Goal: Check status: Check status

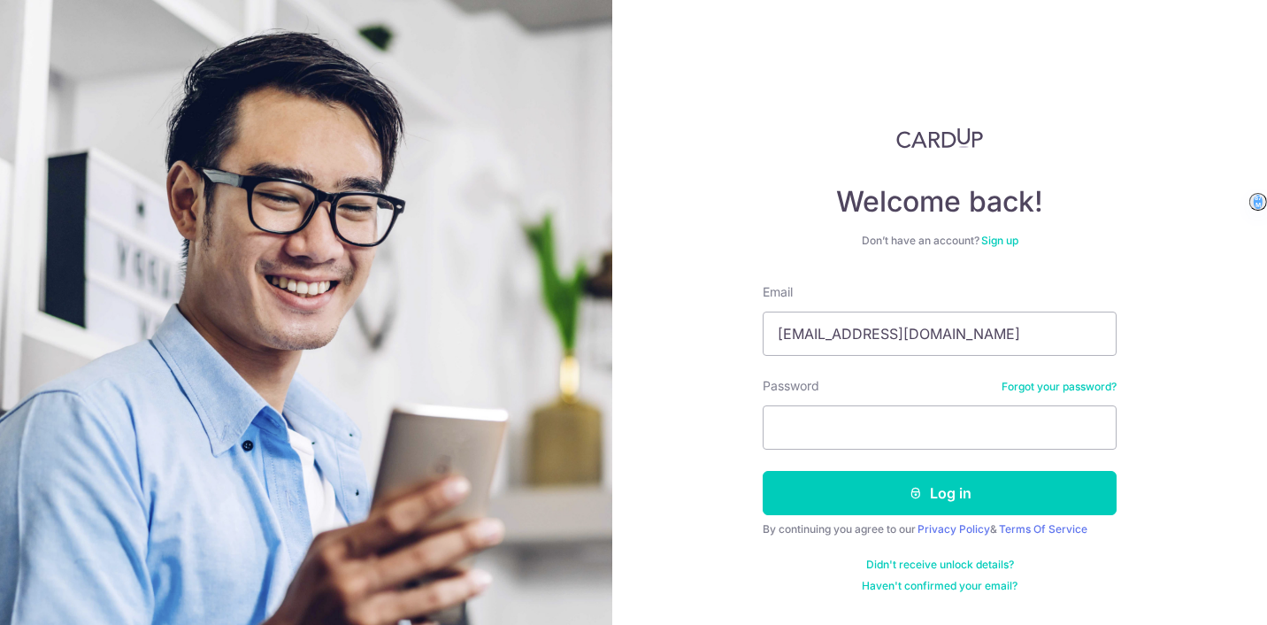
type input "[EMAIL_ADDRESS][DOMAIN_NAME]"
click at [763, 471] on button "Log in" at bounding box center [940, 493] width 354 height 44
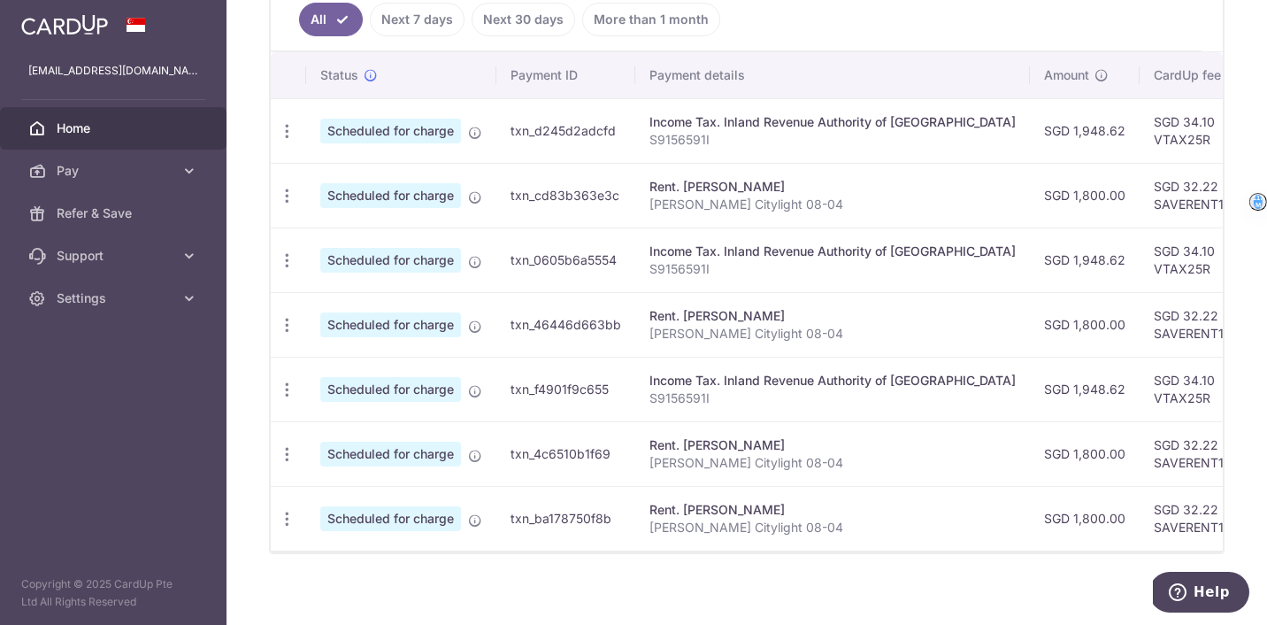
scroll to position [412, 0]
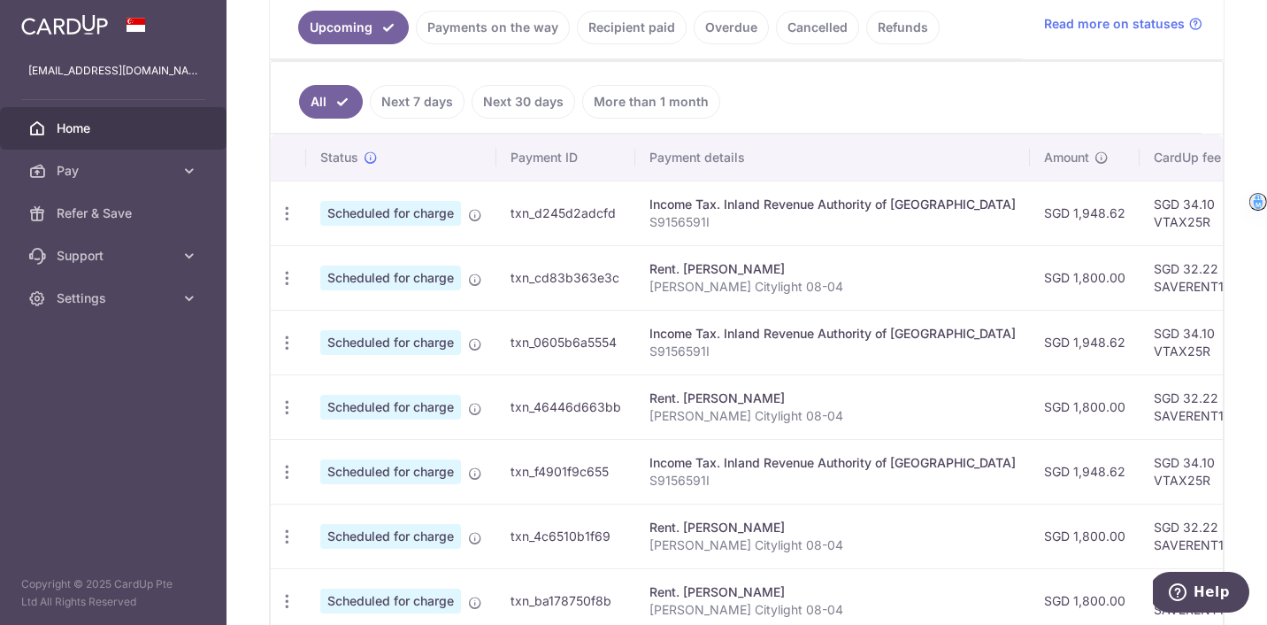
click at [538, 36] on link "Payments on the way" at bounding box center [493, 28] width 154 height 34
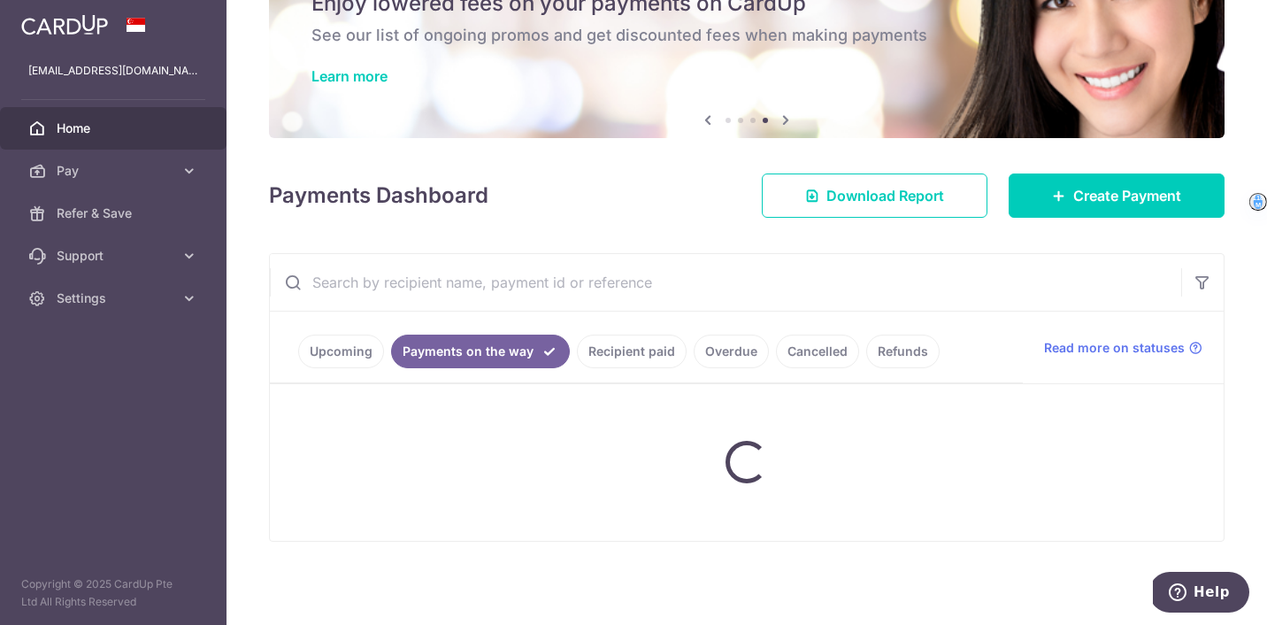
scroll to position [165, 0]
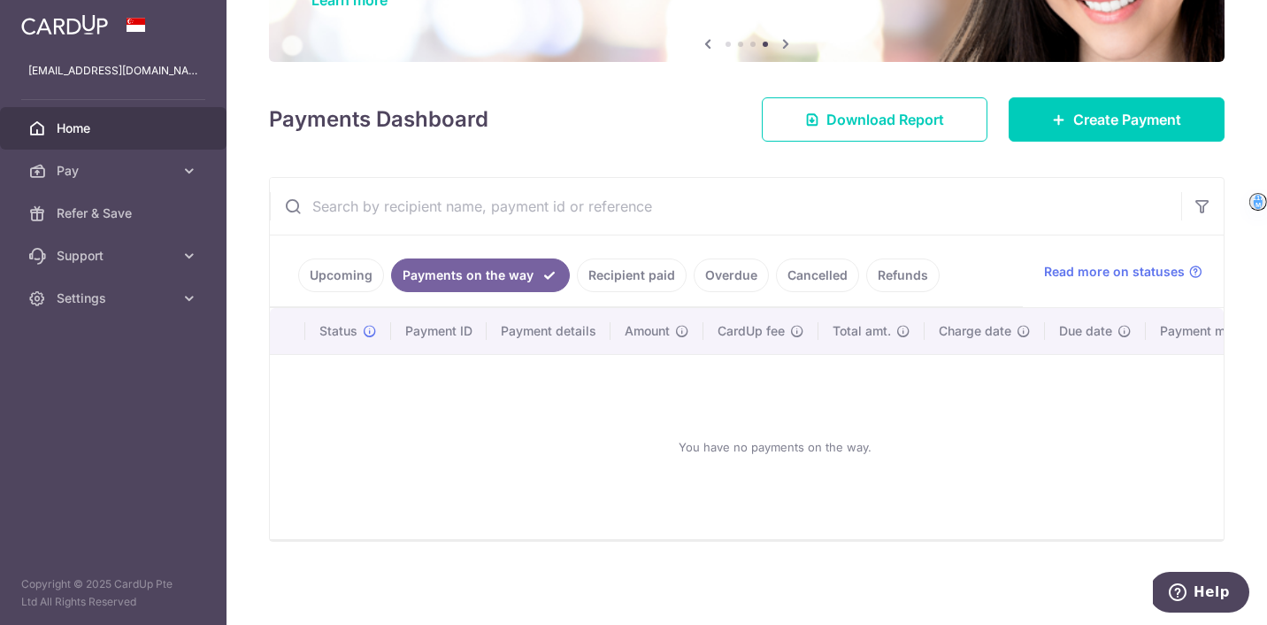
click at [611, 280] on link "Recipient paid" at bounding box center [632, 275] width 110 height 34
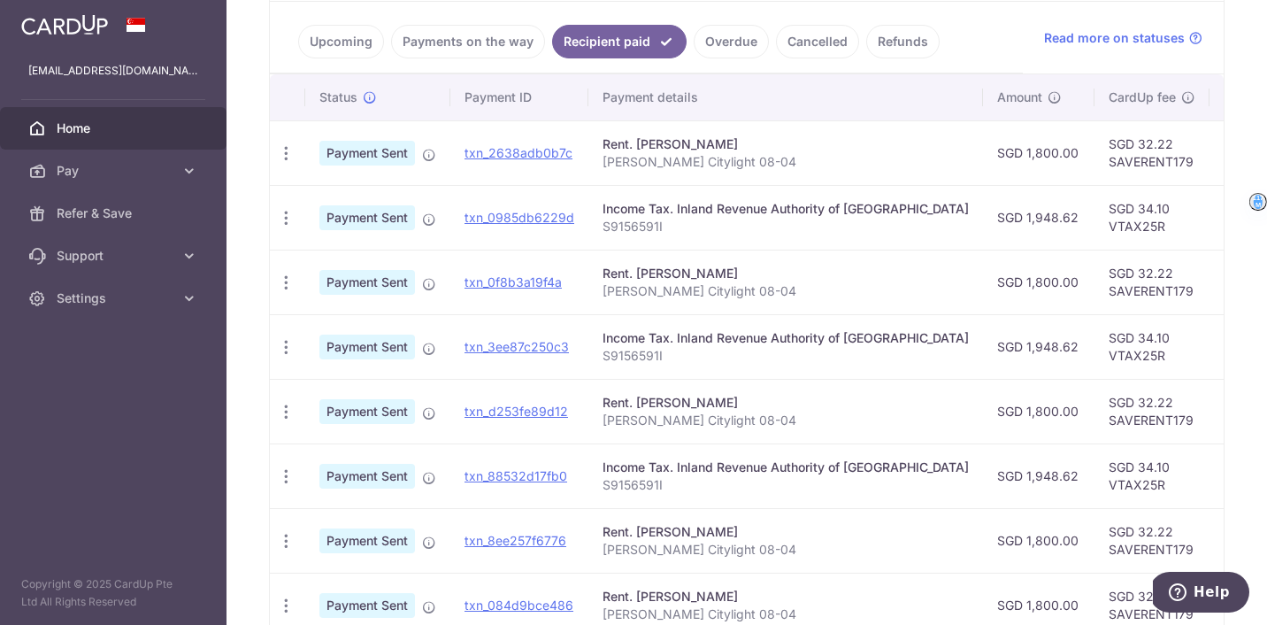
scroll to position [397, 0]
